Goal: Navigation & Orientation: Find specific page/section

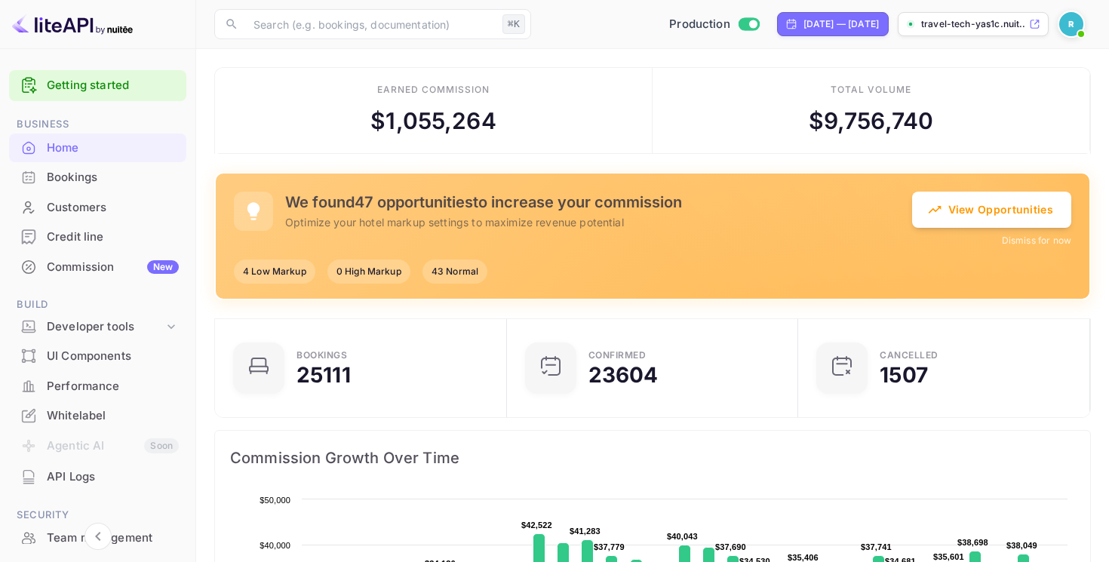
scroll to position [165, 0]
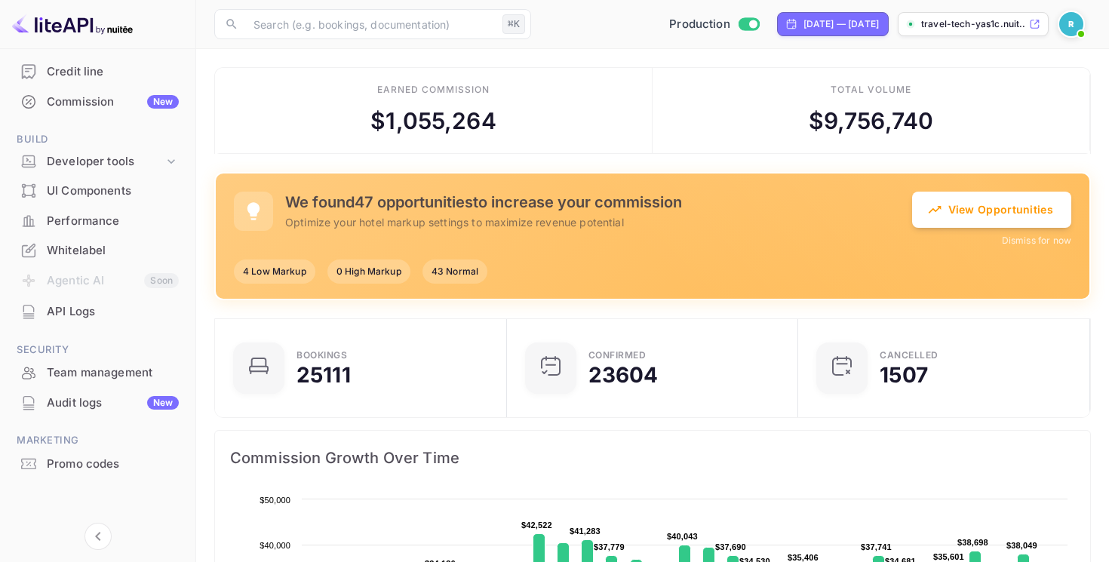
click at [82, 422] on ul "Getting started Business Home Bookings Customers Credit line Commission New Bui…" at bounding box center [97, 220] width 177 height 643
click at [89, 407] on div "Audit logs New" at bounding box center [113, 402] width 132 height 17
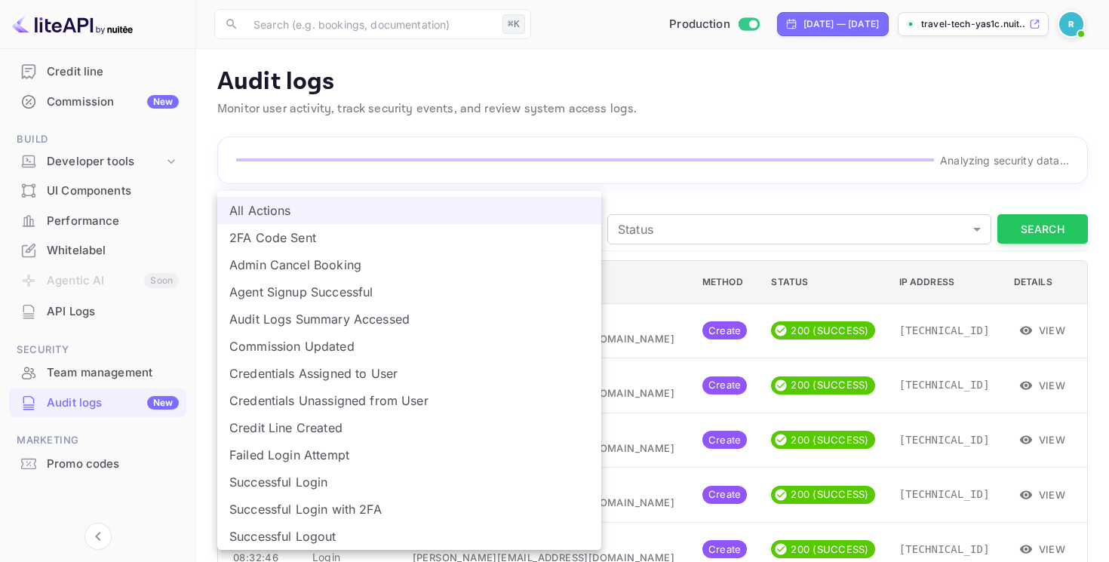
click at [665, 204] on div at bounding box center [554, 281] width 1109 height 562
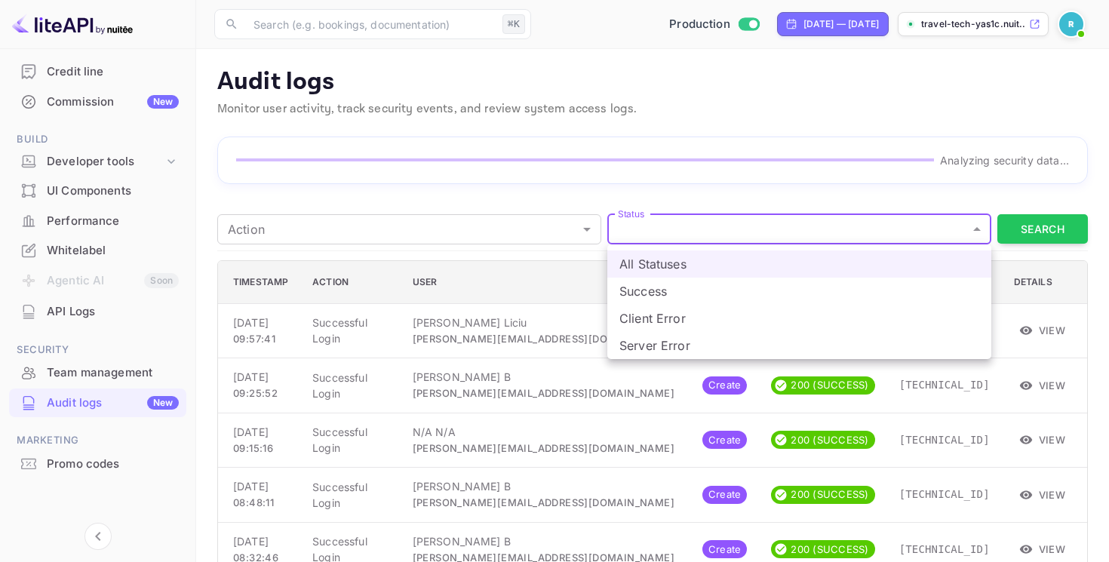
click at [653, 191] on div at bounding box center [554, 281] width 1109 height 562
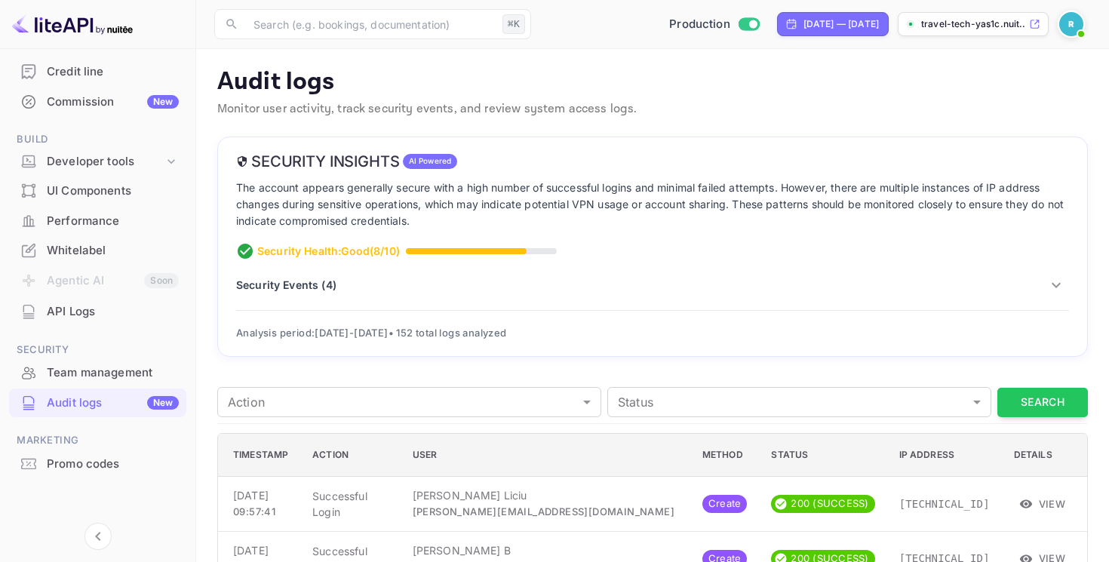
click at [286, 284] on p "Security Events ( 4 )" at bounding box center [286, 285] width 100 height 16
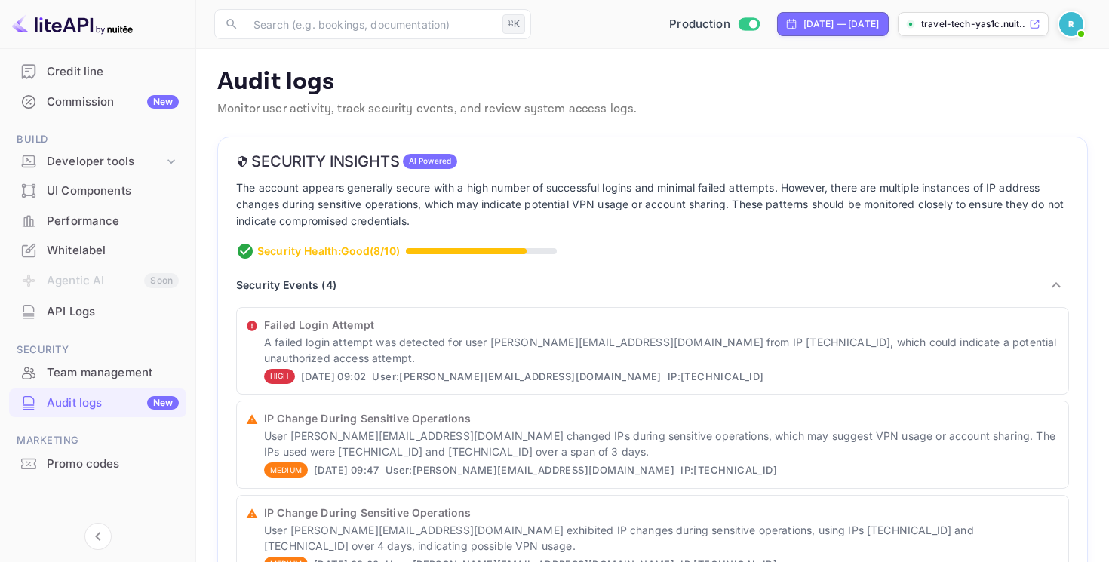
click at [374, 259] on p "Security Health: Good ( 8 /10)" at bounding box center [328, 251] width 143 height 16
click at [382, 251] on p "Security Health: Good ( 8 /10)" at bounding box center [328, 251] width 143 height 16
click at [320, 284] on p "Security Events ( 4 )" at bounding box center [286, 285] width 100 height 16
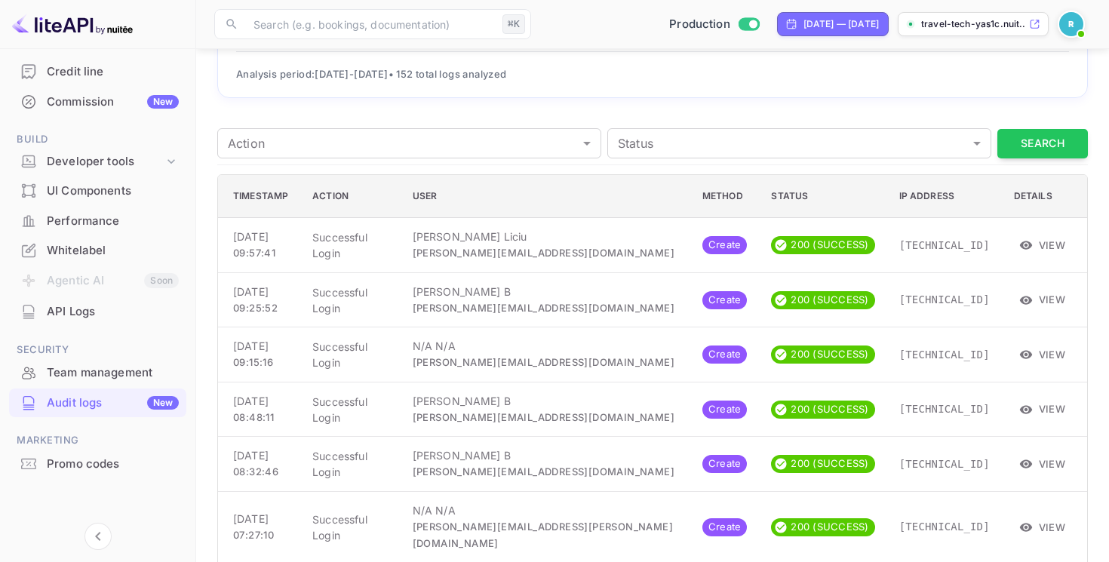
scroll to position [259, 0]
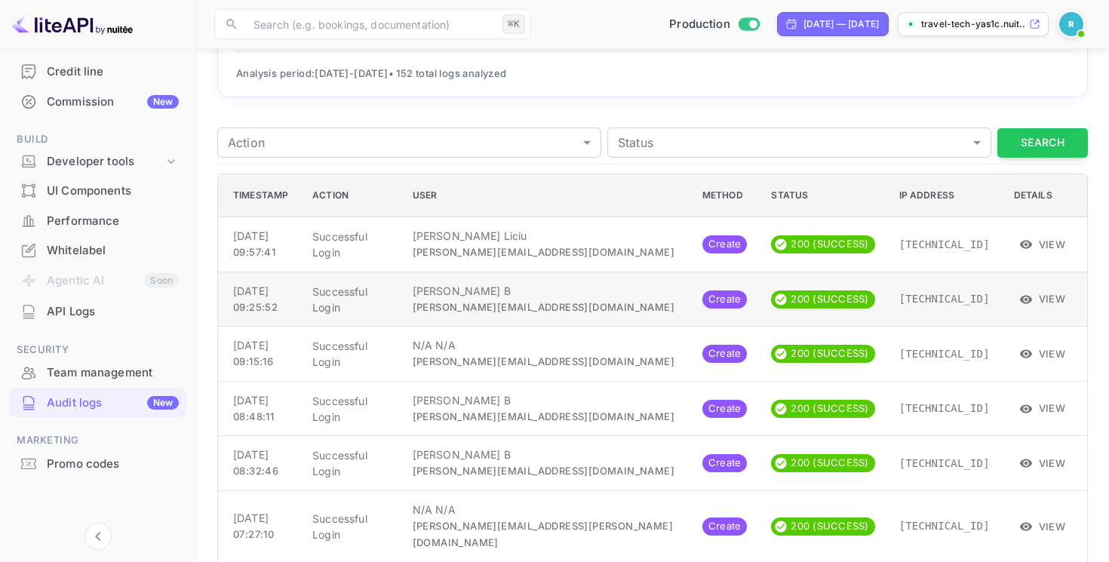
click at [1045, 300] on button "View" at bounding box center [1043, 298] width 58 height 23
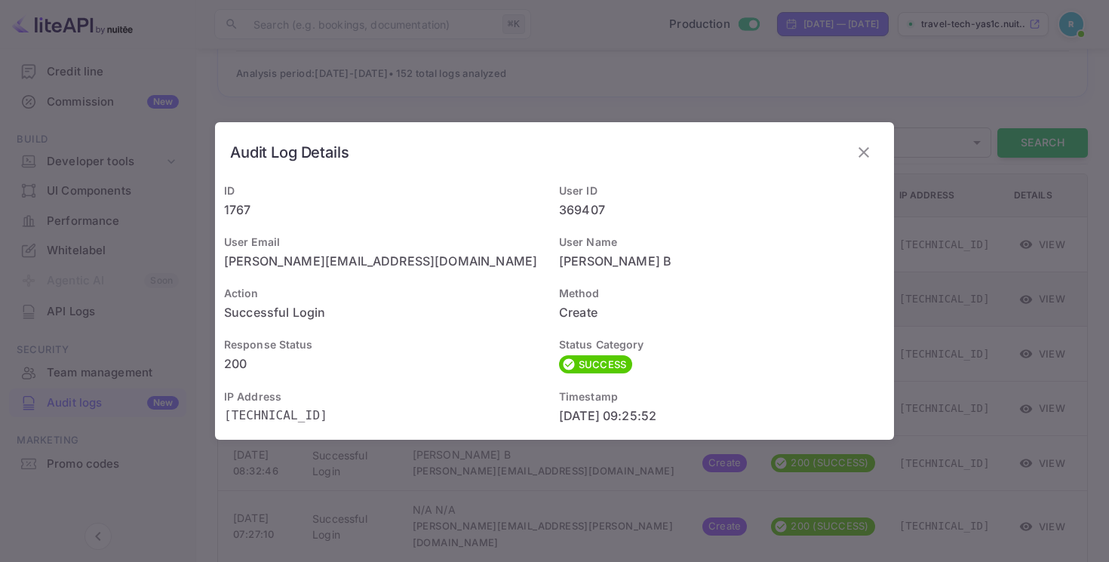
click at [1045, 300] on div "Audit Log Details ID 1767 User ID 369407 User Email keerthana.b@revolut.com Use…" at bounding box center [554, 281] width 1109 height 562
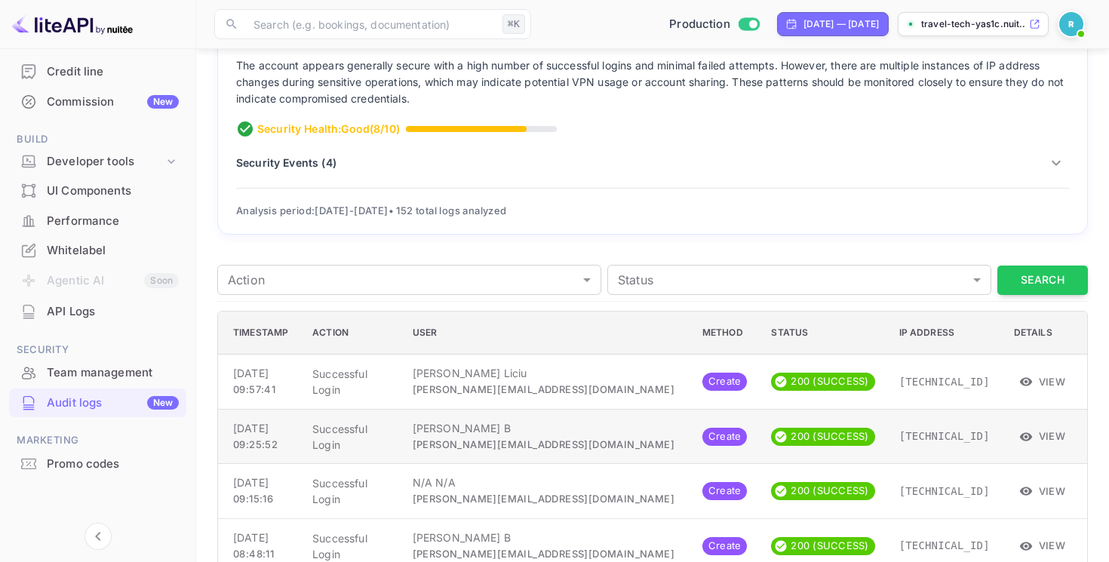
scroll to position [0, 0]
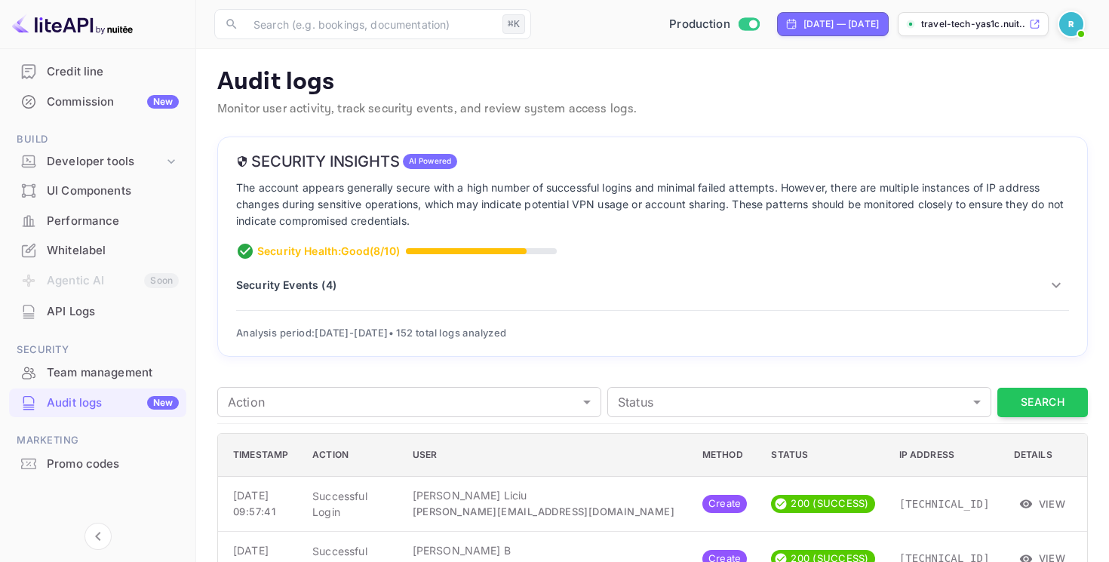
click at [77, 229] on div "Performance" at bounding box center [97, 221] width 177 height 29
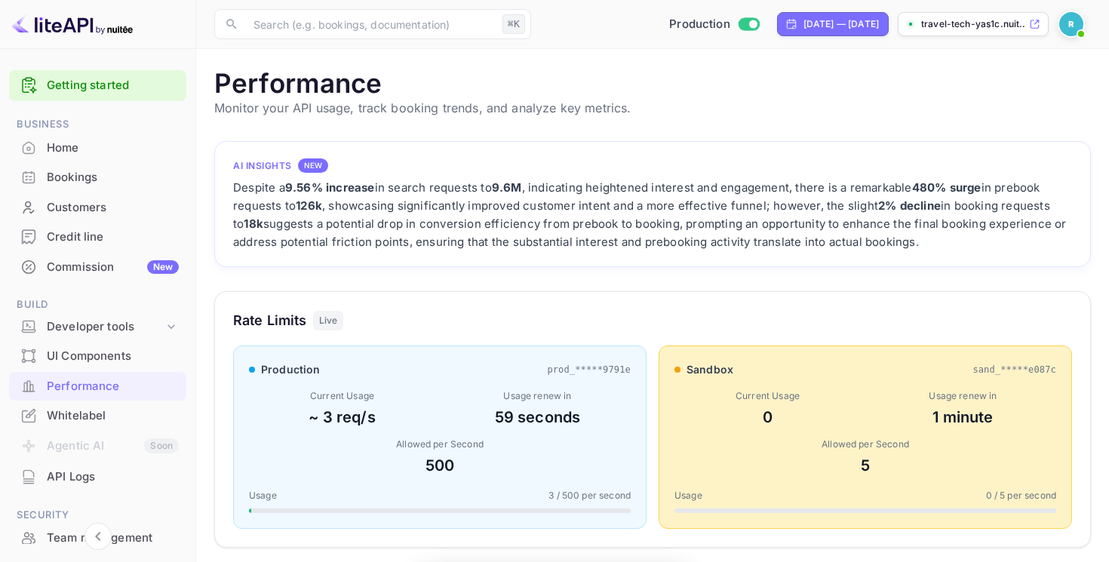
scroll to position [388, 876]
click at [112, 156] on div "Home" at bounding box center [97, 147] width 177 height 29
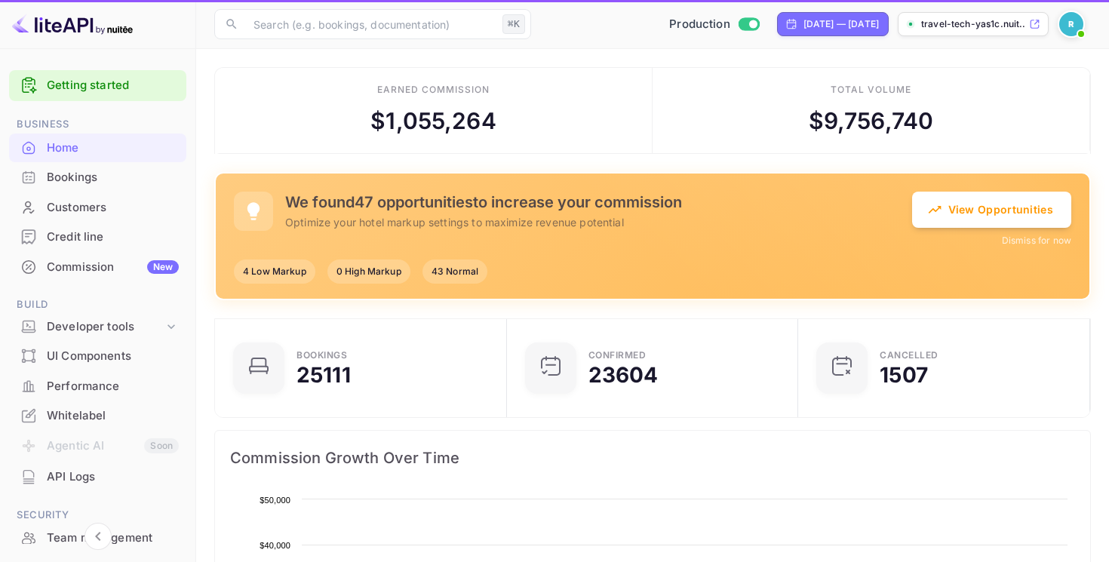
scroll to position [245, 283]
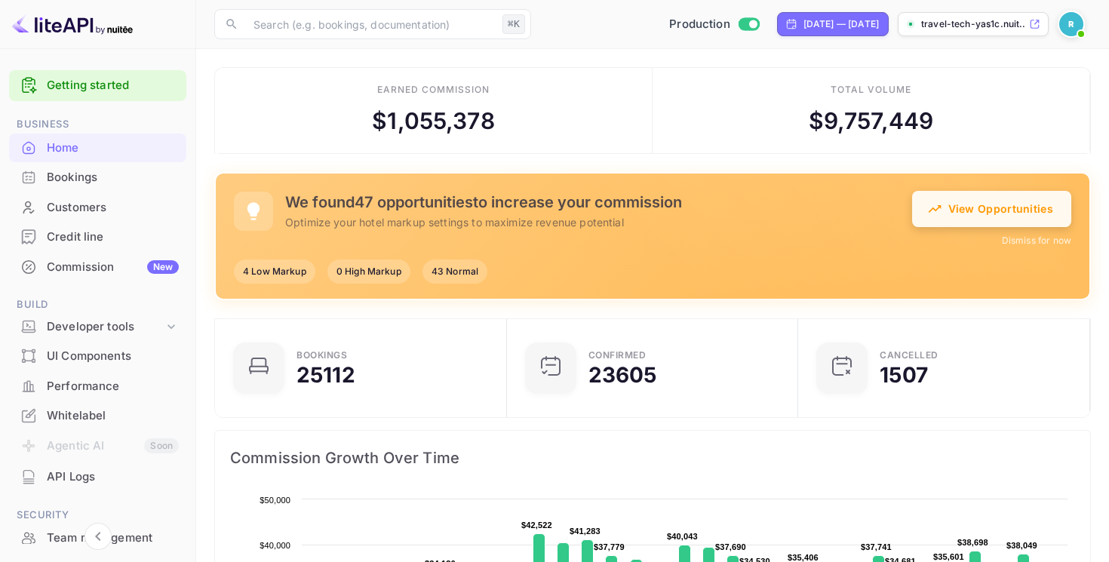
click at [967, 198] on button "View Opportunities" at bounding box center [991, 209] width 159 height 36
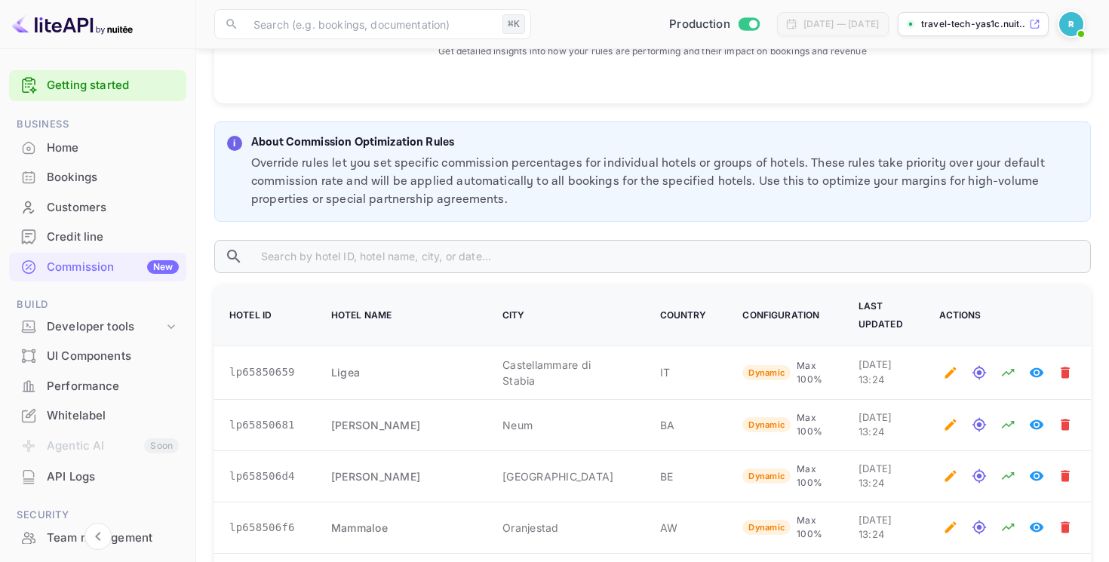
scroll to position [643, 0]
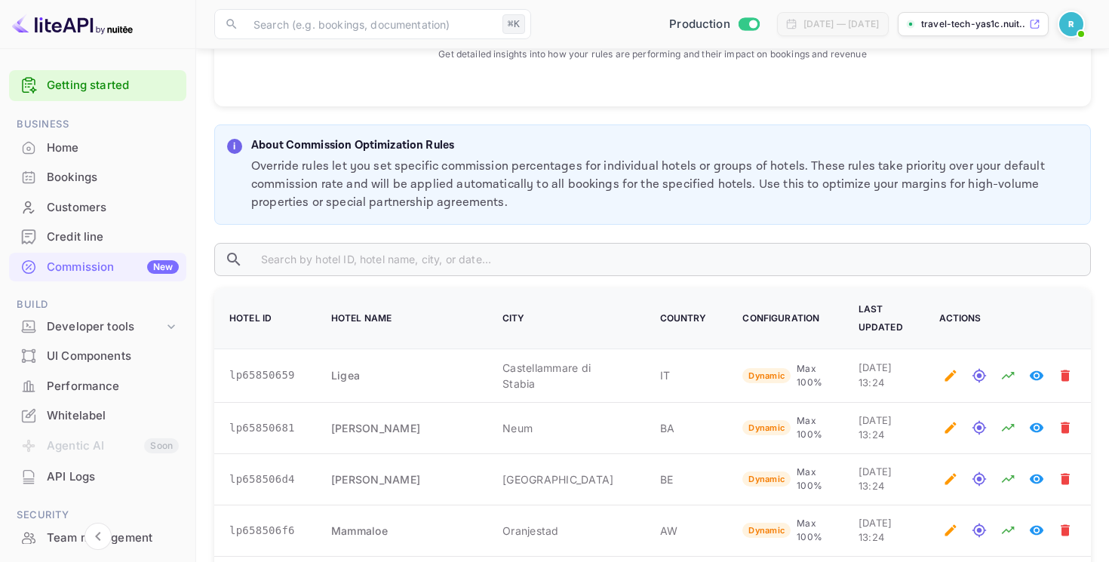
click at [656, 190] on p "Override rules let you set specific commission percentages for individual hotel…" at bounding box center [664, 185] width 827 height 54
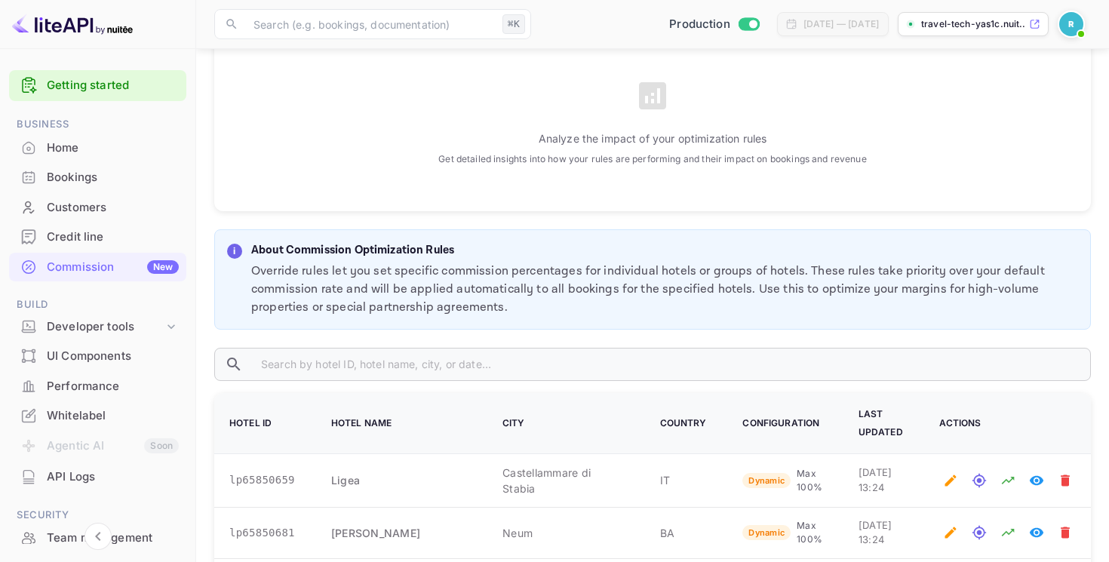
scroll to position [483, 0]
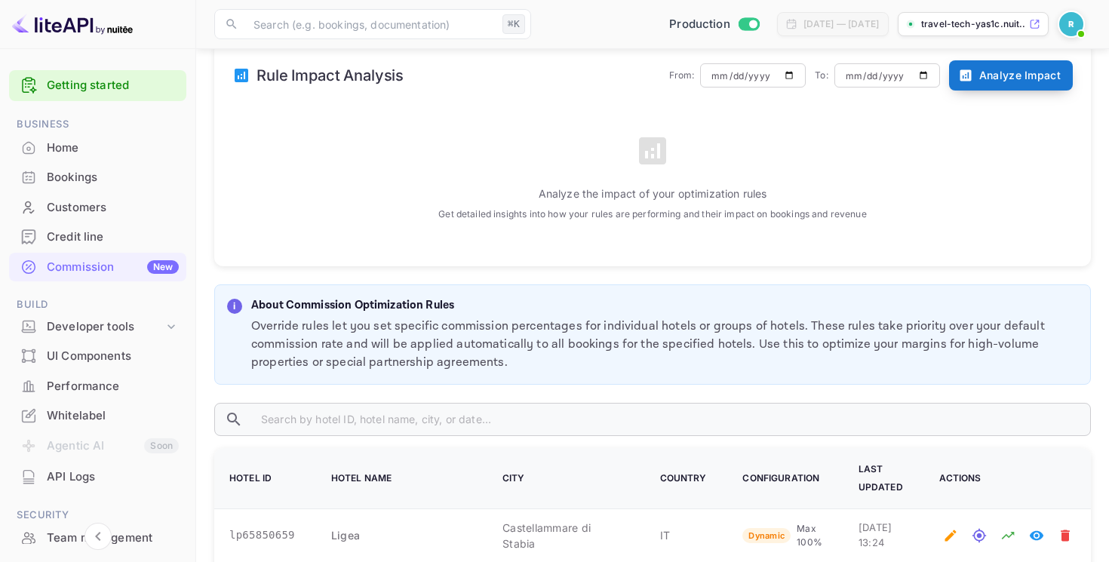
click at [978, 72] on button "Analyze Impact" at bounding box center [1011, 75] width 124 height 30
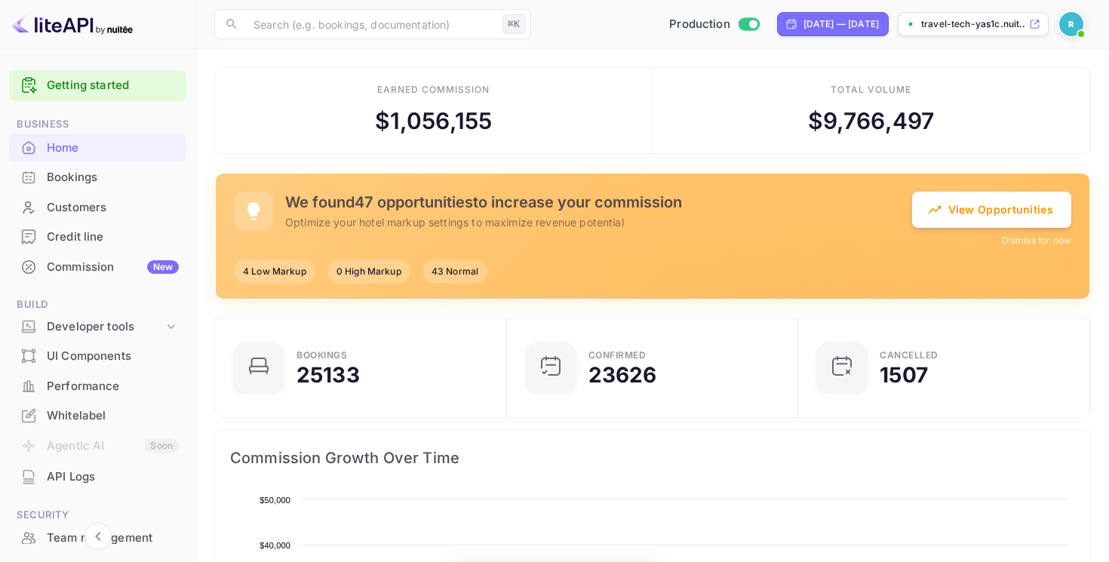
scroll to position [245, 283]
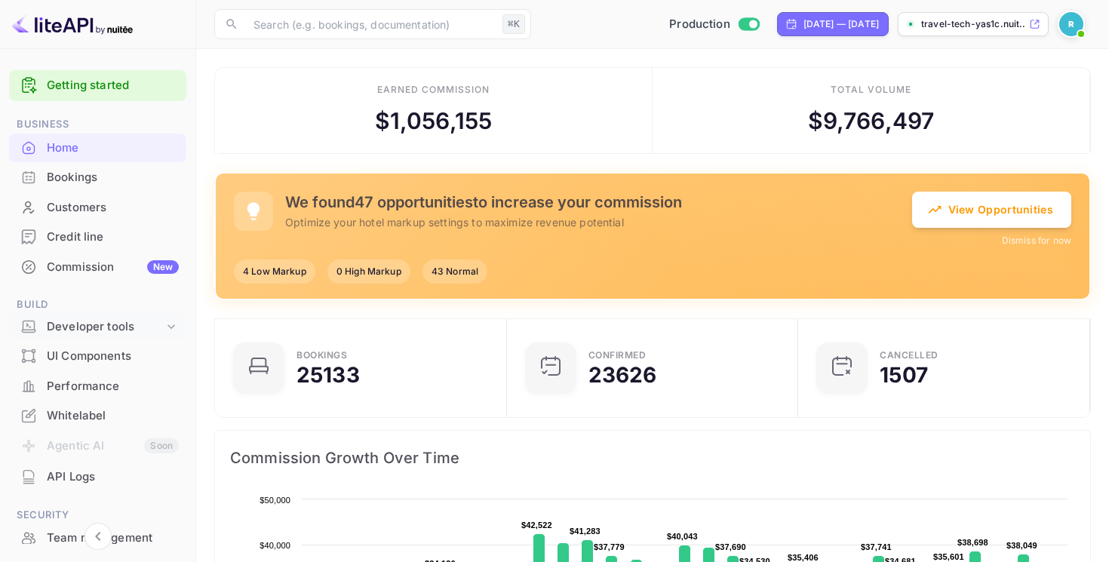
click at [94, 323] on div "Developer tools" at bounding box center [105, 326] width 117 height 17
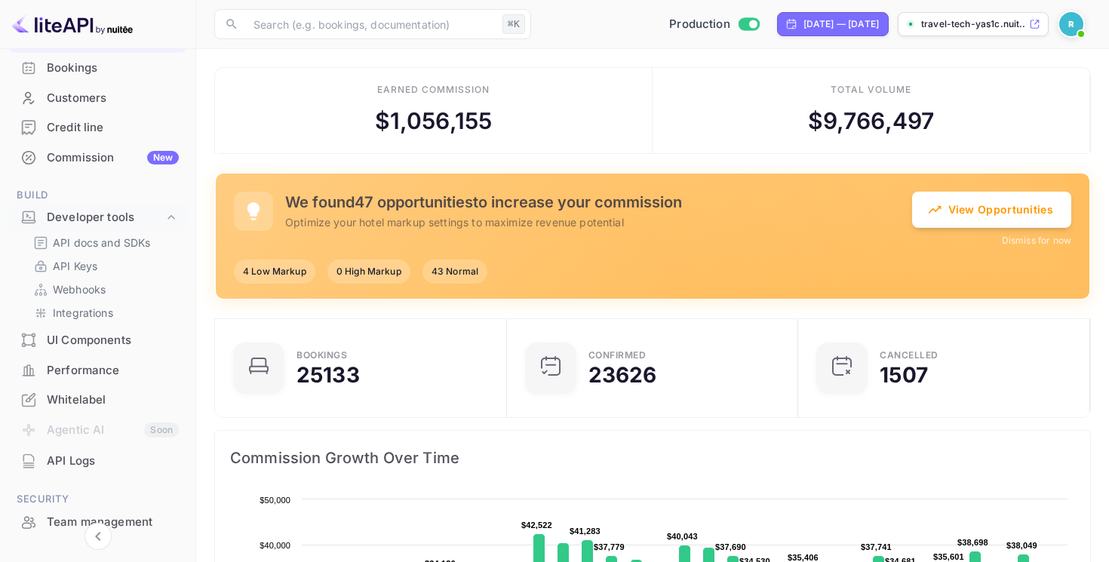
scroll to position [122, 0]
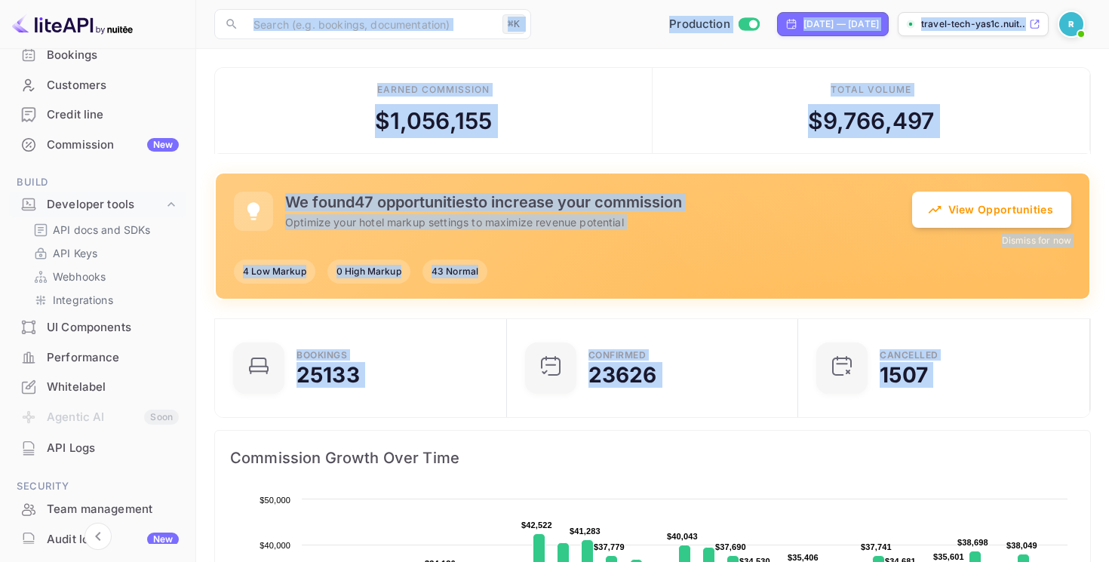
drag, startPoint x: 193, startPoint y: 368, endPoint x: 168, endPoint y: 468, distance: 102.6
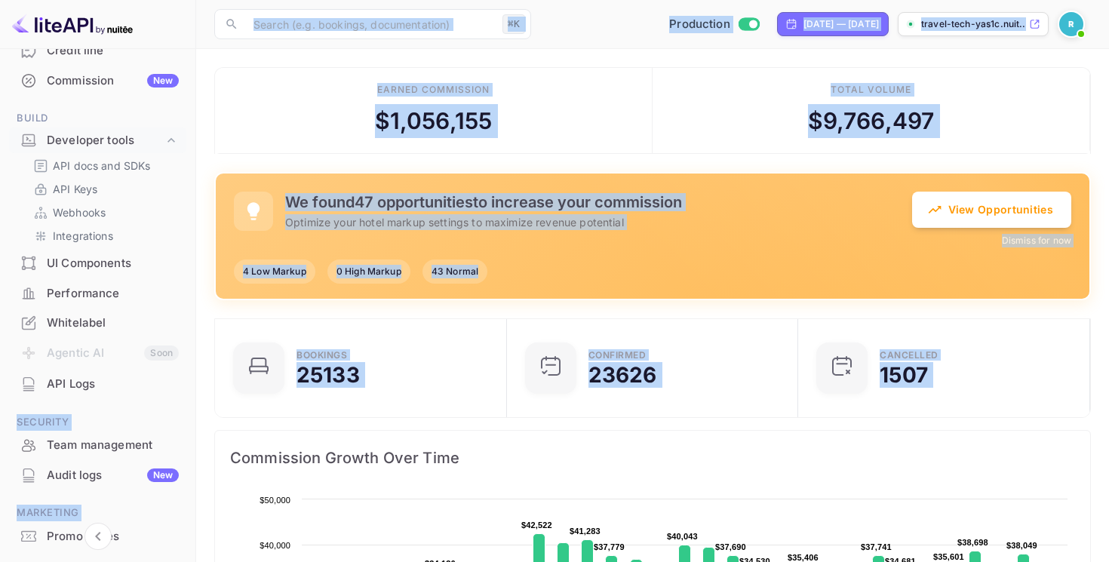
scroll to position [191, 0]
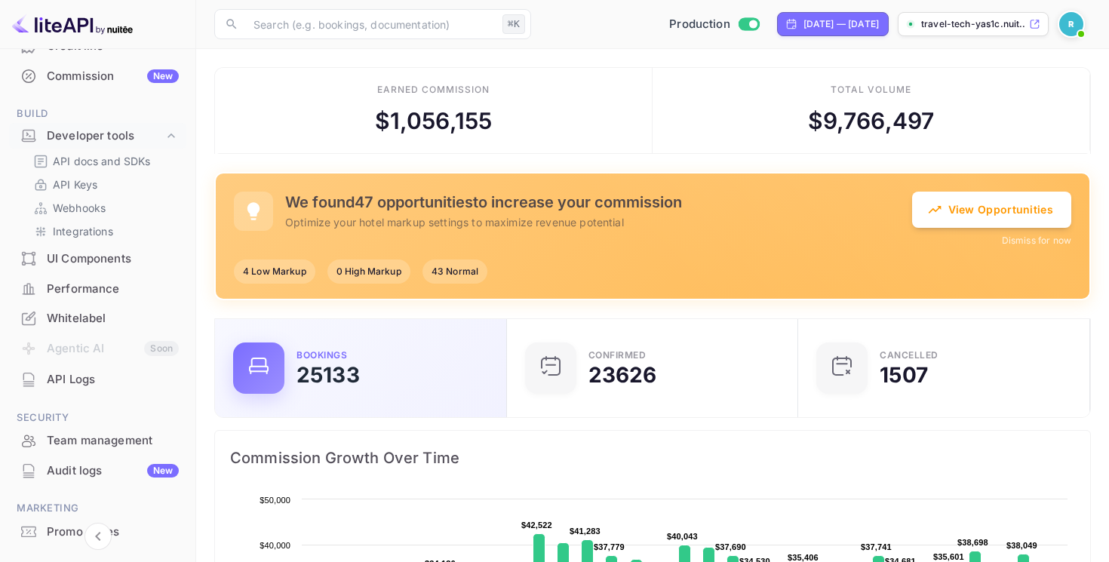
click at [215, 408] on div "Bookings 25133" at bounding box center [361, 368] width 292 height 98
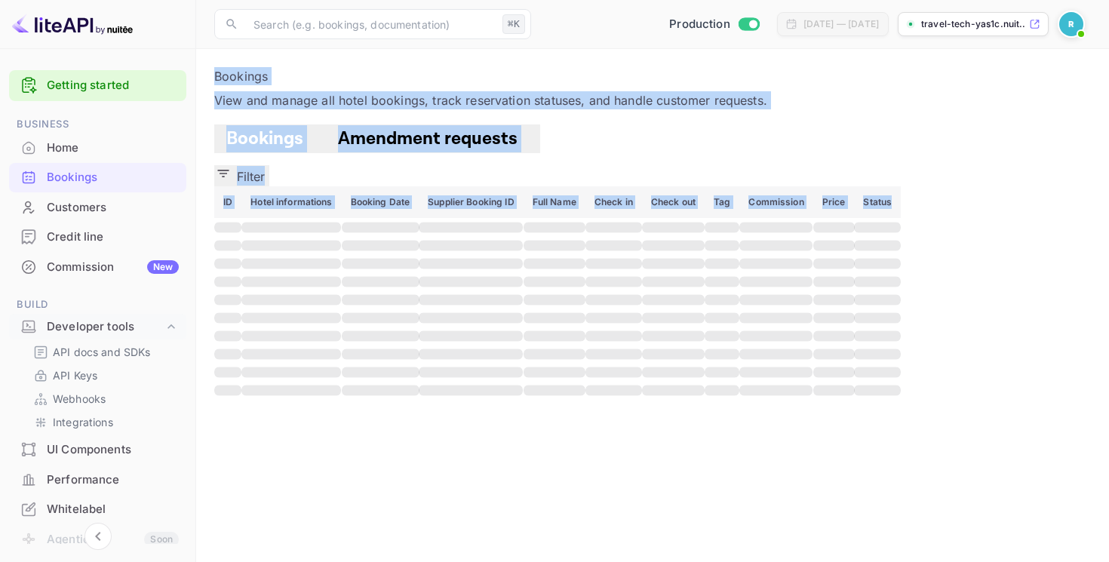
click at [234, 85] on p "Bookings" at bounding box center [652, 76] width 876 height 18
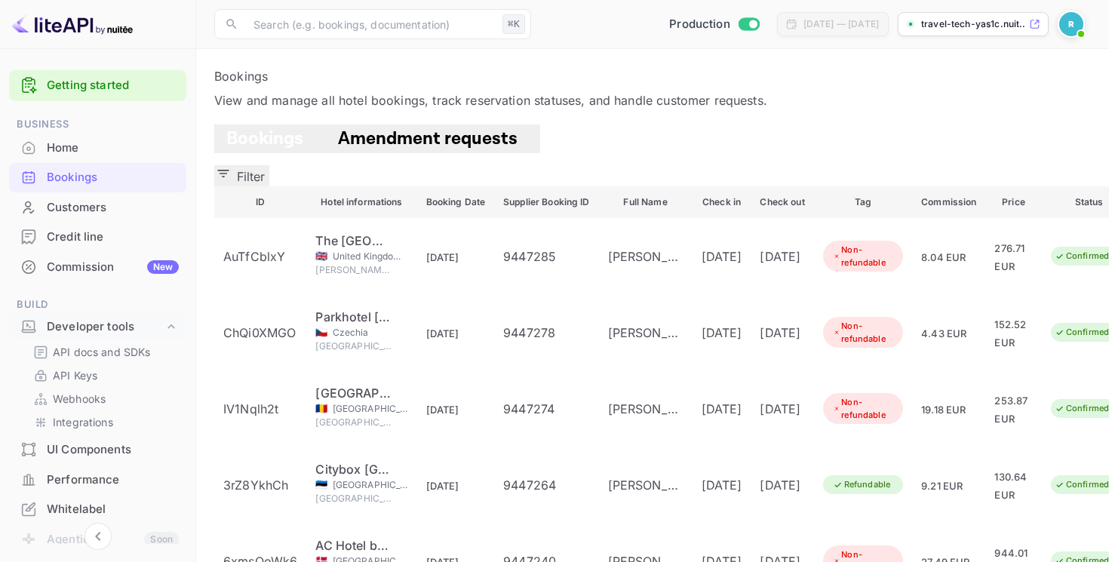
click at [105, 150] on div "Home" at bounding box center [113, 148] width 132 height 17
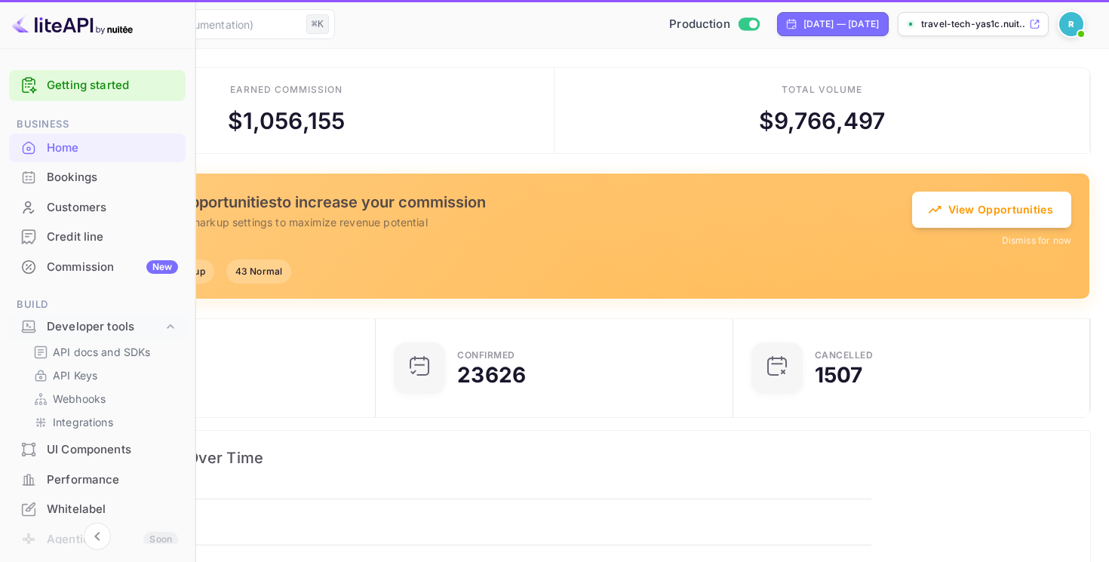
scroll to position [245, 283]
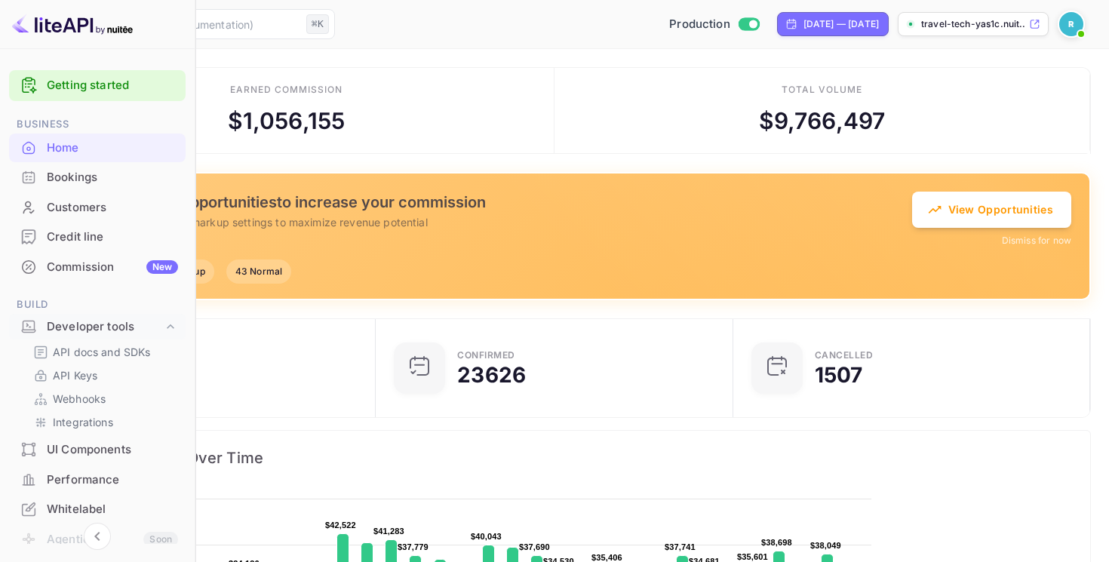
click at [103, 183] on div "Bookings" at bounding box center [112, 177] width 131 height 17
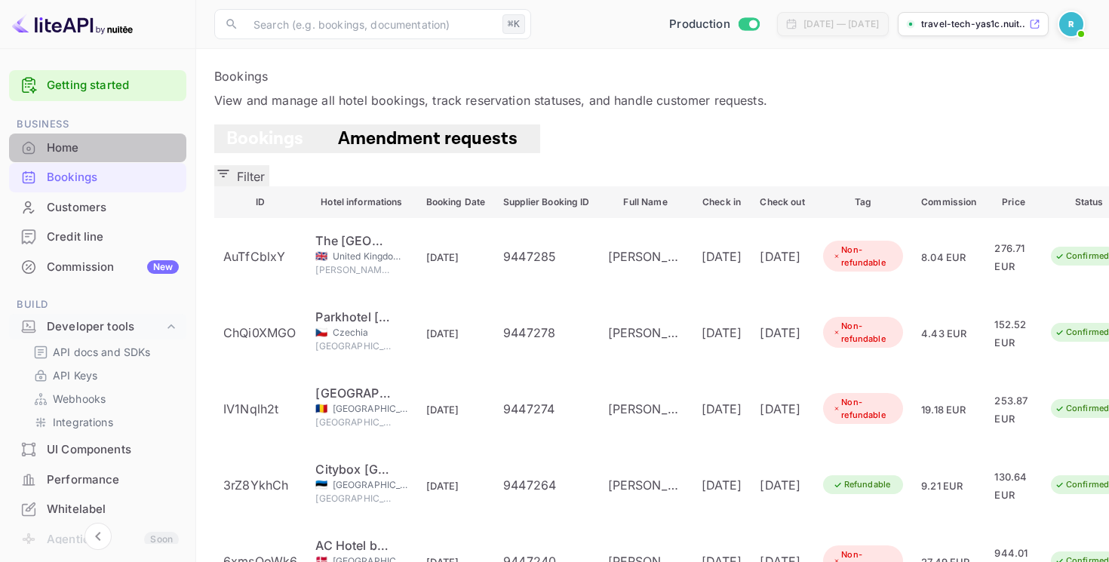
click at [100, 156] on div "Home" at bounding box center [97, 147] width 177 height 29
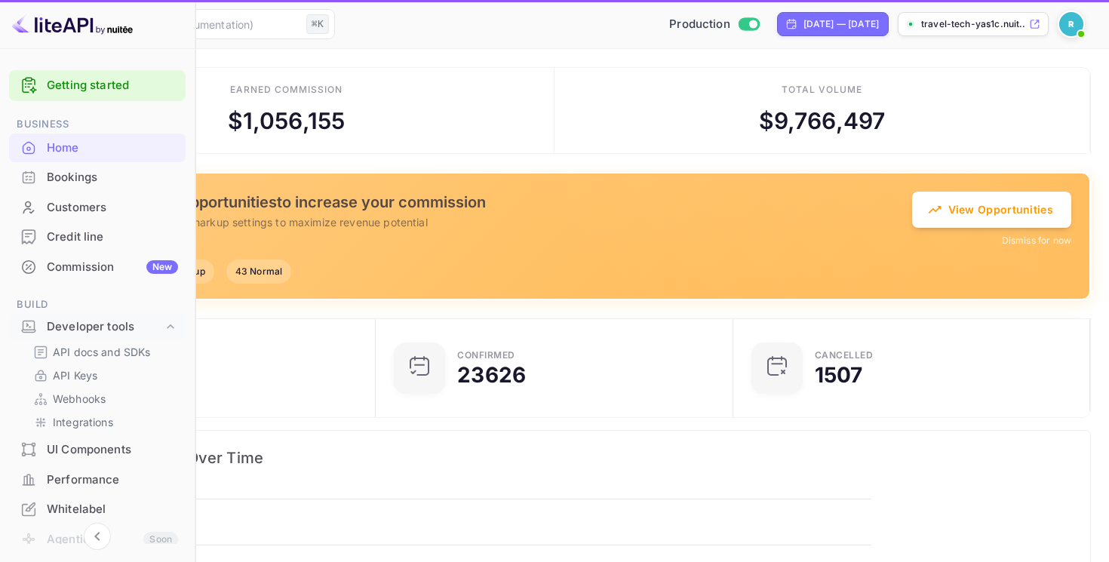
scroll to position [245, 283]
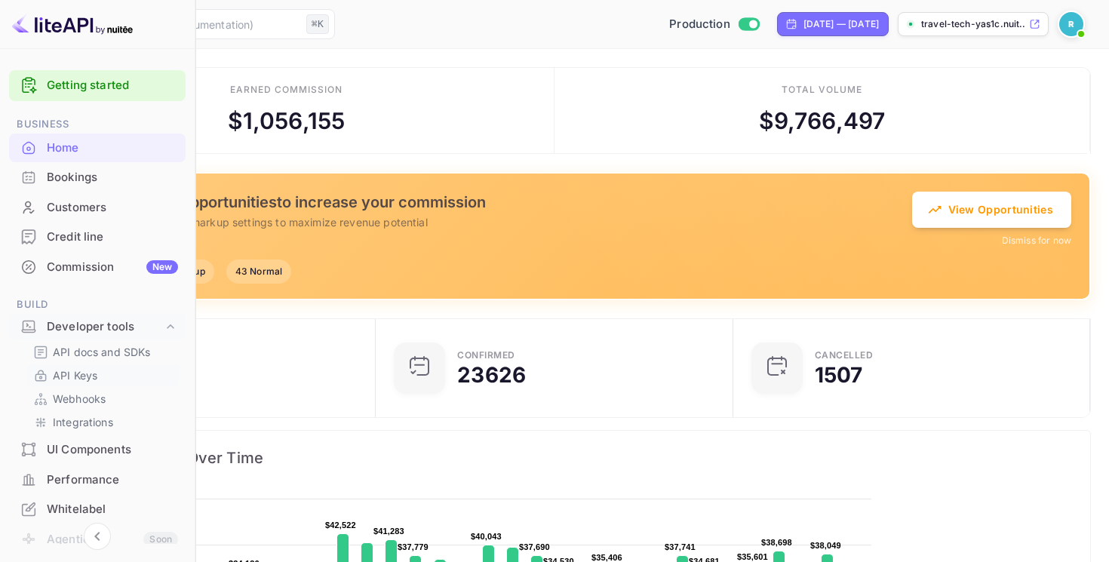
click at [79, 371] on p "API Keys" at bounding box center [75, 375] width 44 height 16
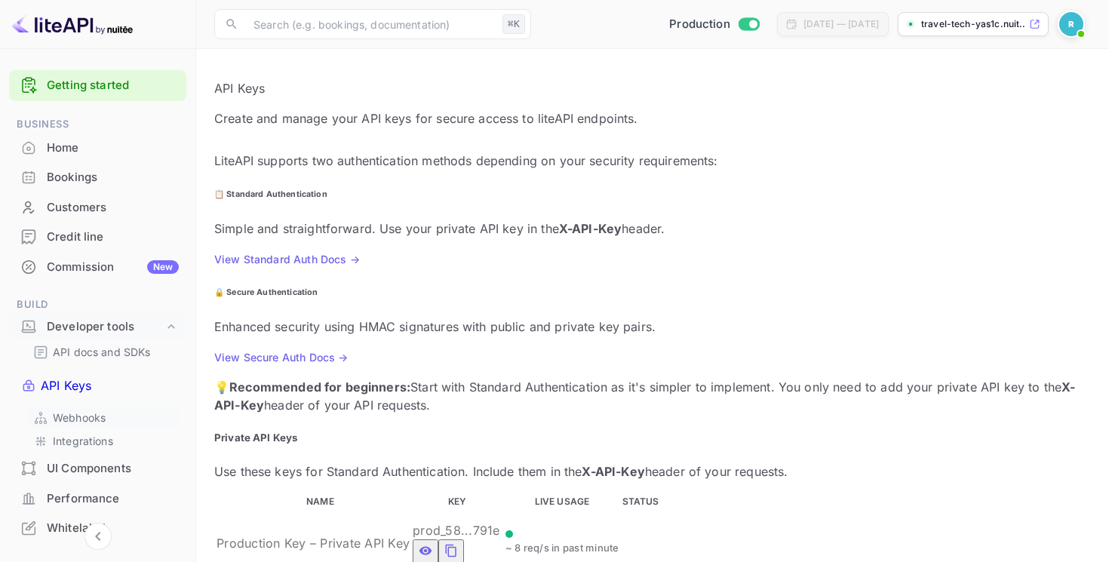
click at [110, 410] on link "Webhooks" at bounding box center [103, 418] width 141 height 16
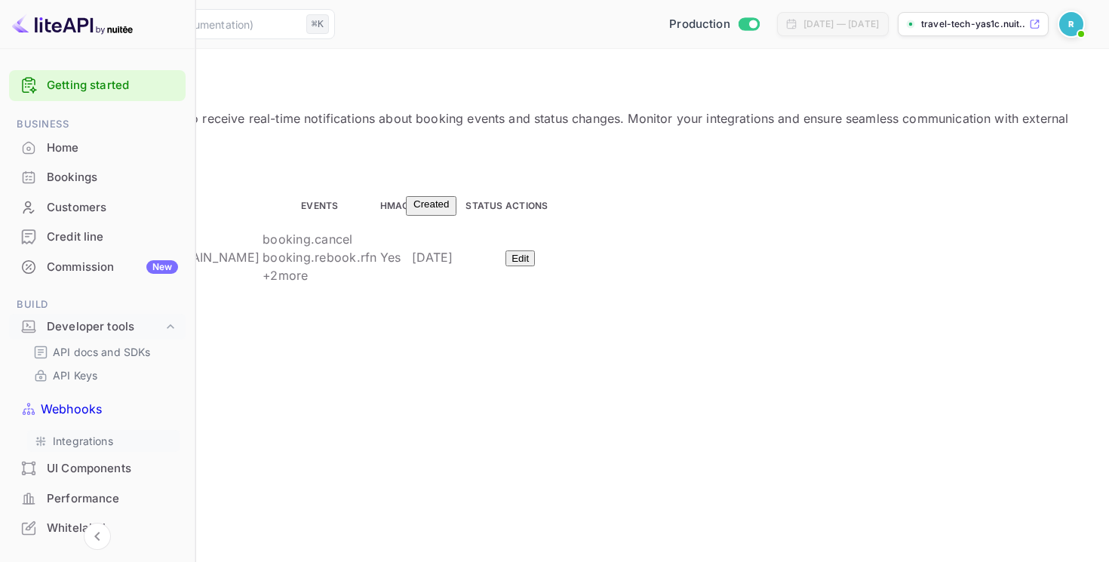
click at [91, 433] on p "Integrations" at bounding box center [83, 441] width 60 height 16
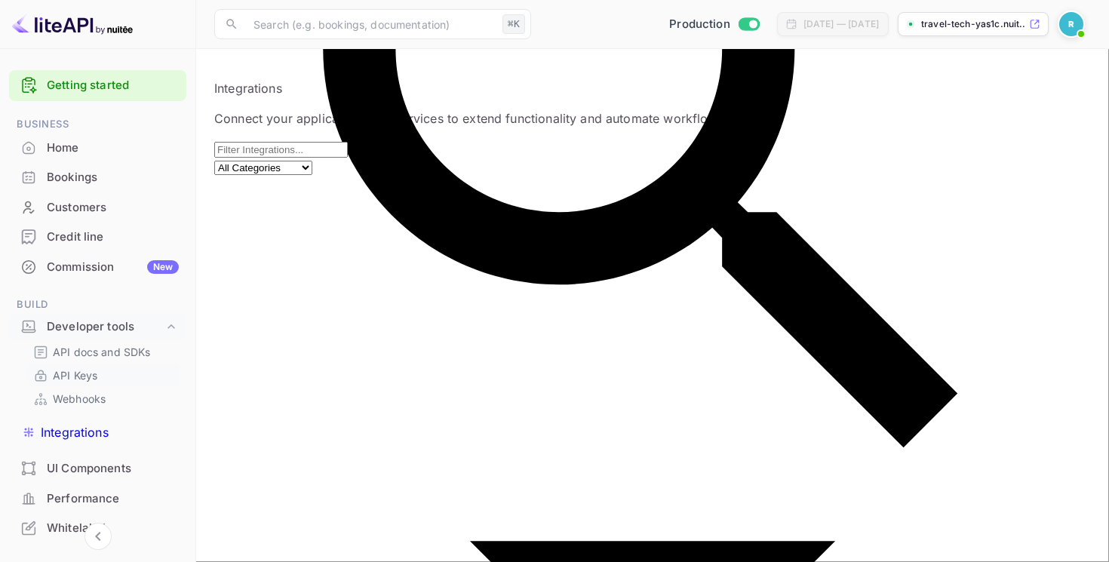
click at [101, 385] on div "API Keys" at bounding box center [103, 375] width 153 height 22
click at [118, 364] on div "API Keys" at bounding box center [103, 375] width 153 height 22
click at [117, 367] on link "API Keys" at bounding box center [103, 375] width 141 height 16
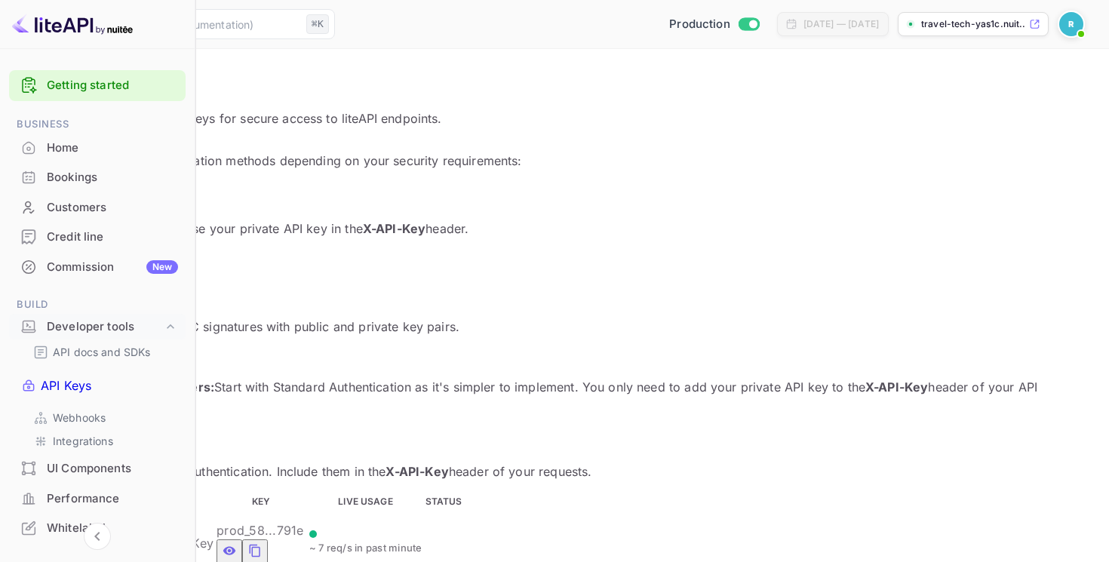
click at [117, 160] on div "Home" at bounding box center [97, 147] width 176 height 29
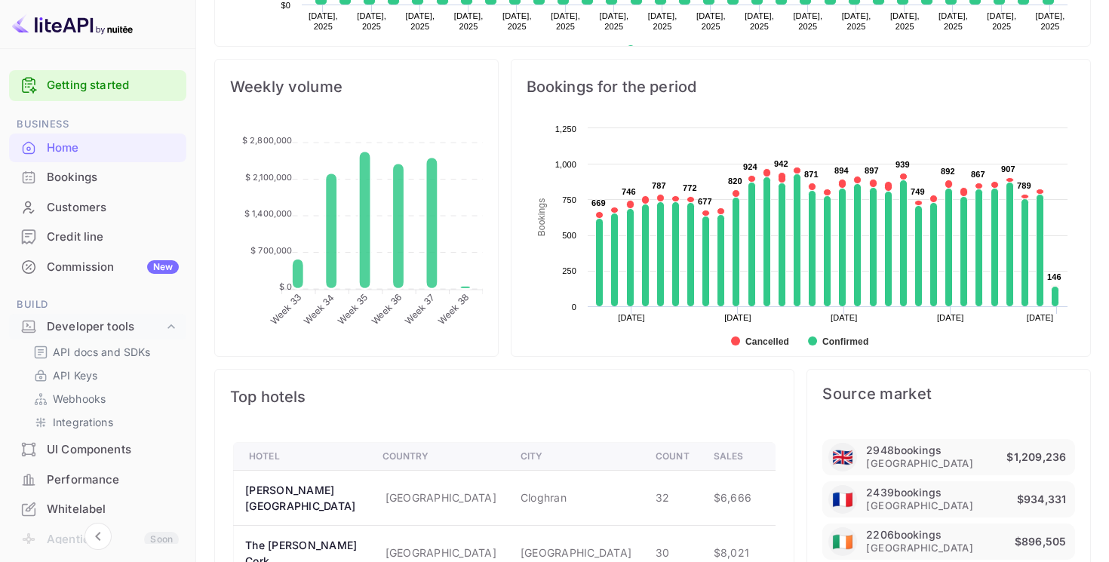
scroll to position [724, 0]
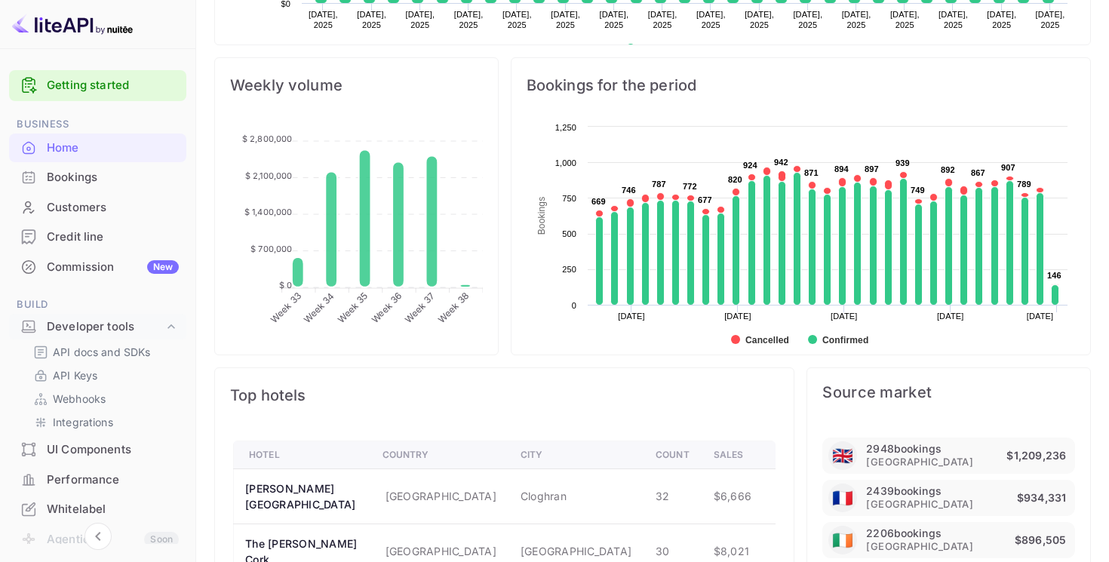
click at [599, 84] on span "Bookings for the period" at bounding box center [800, 85] width 548 height 24
